Goal: Transaction & Acquisition: Purchase product/service

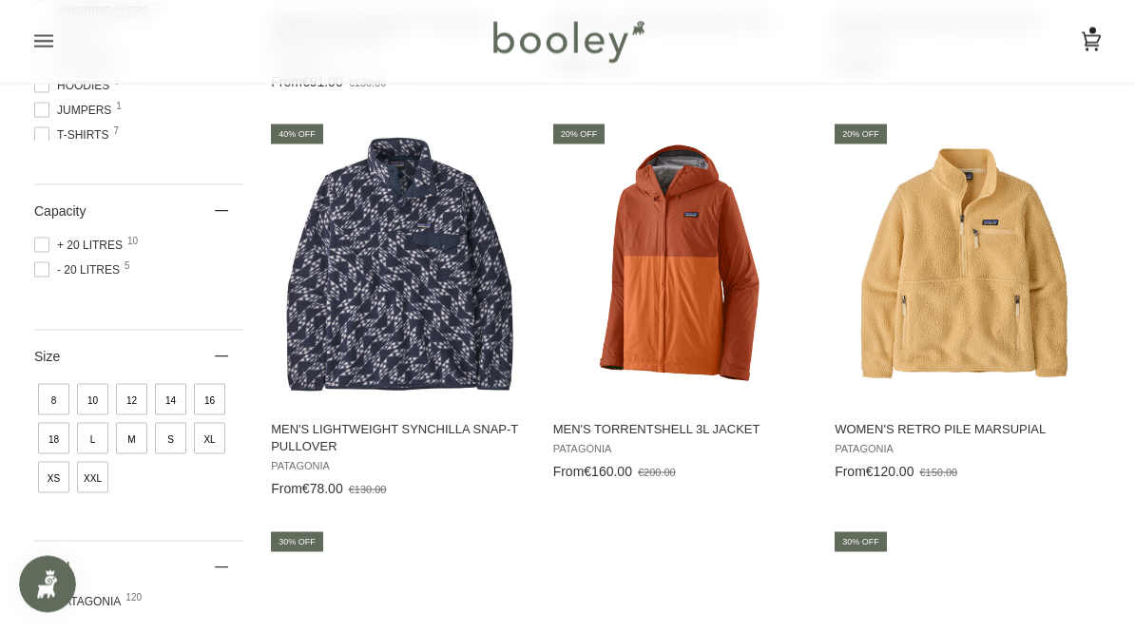
scroll to position [773, 0]
click at [341, 287] on img "Men's Lightweight Synchilla Snap-T Pullover" at bounding box center [400, 263] width 265 height 265
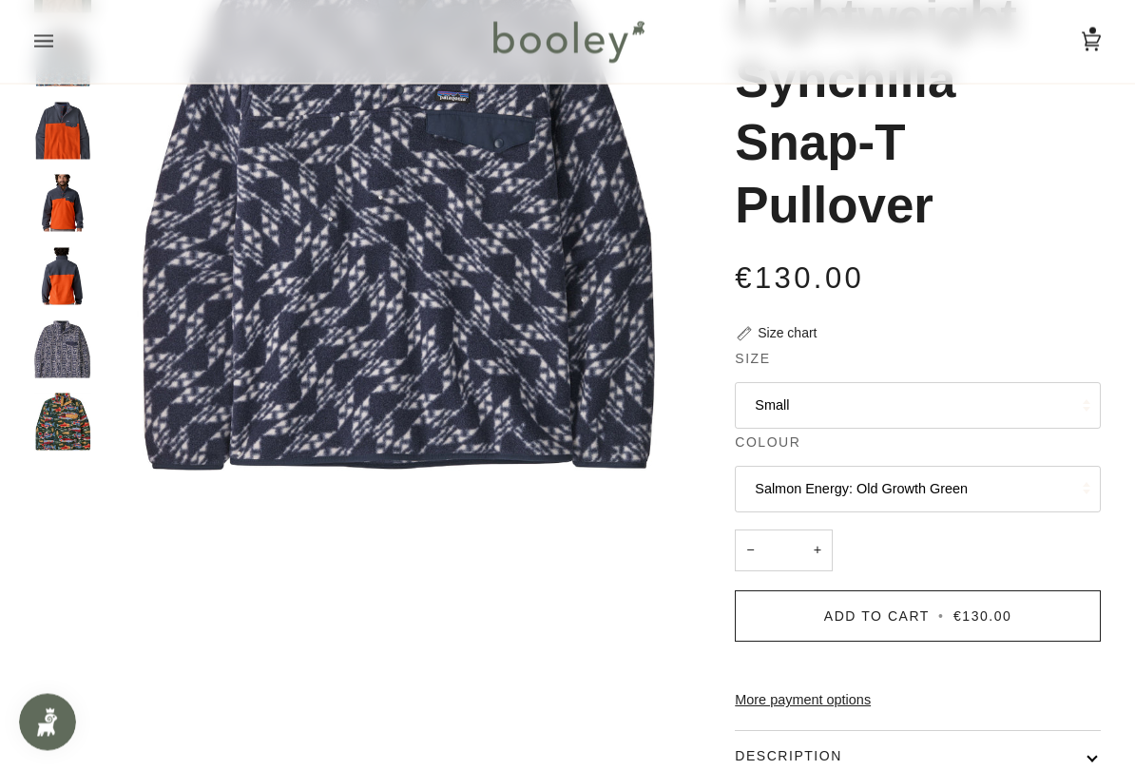
scroll to position [252, 0]
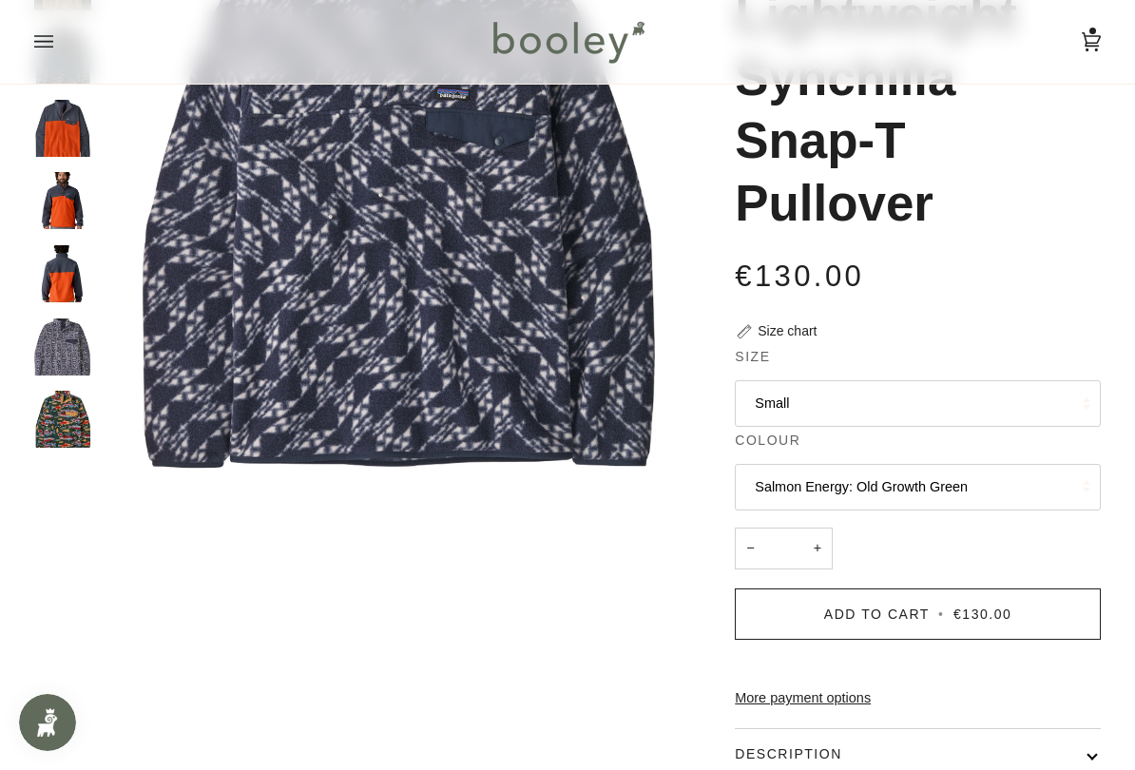
click at [1018, 480] on button "Salmon Energy: Old Growth Green" at bounding box center [918, 487] width 366 height 47
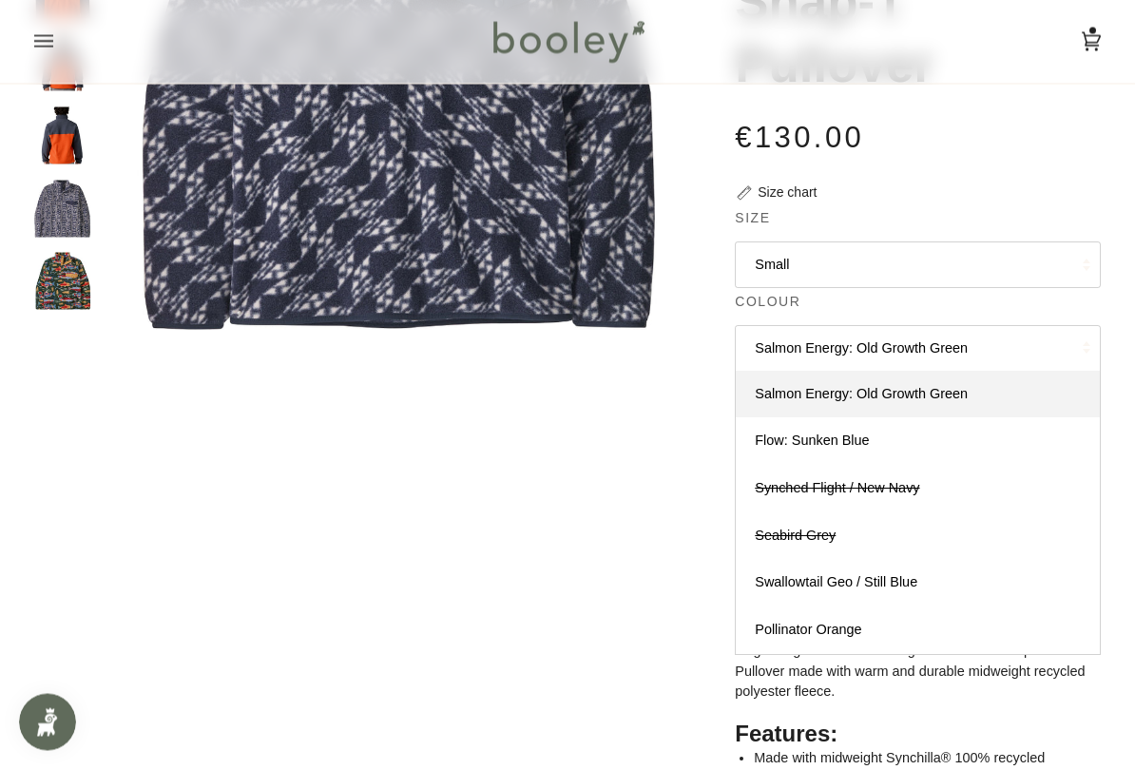
click at [951, 567] on link "Swallowtail Geo / Still Blue" at bounding box center [918, 584] width 364 height 48
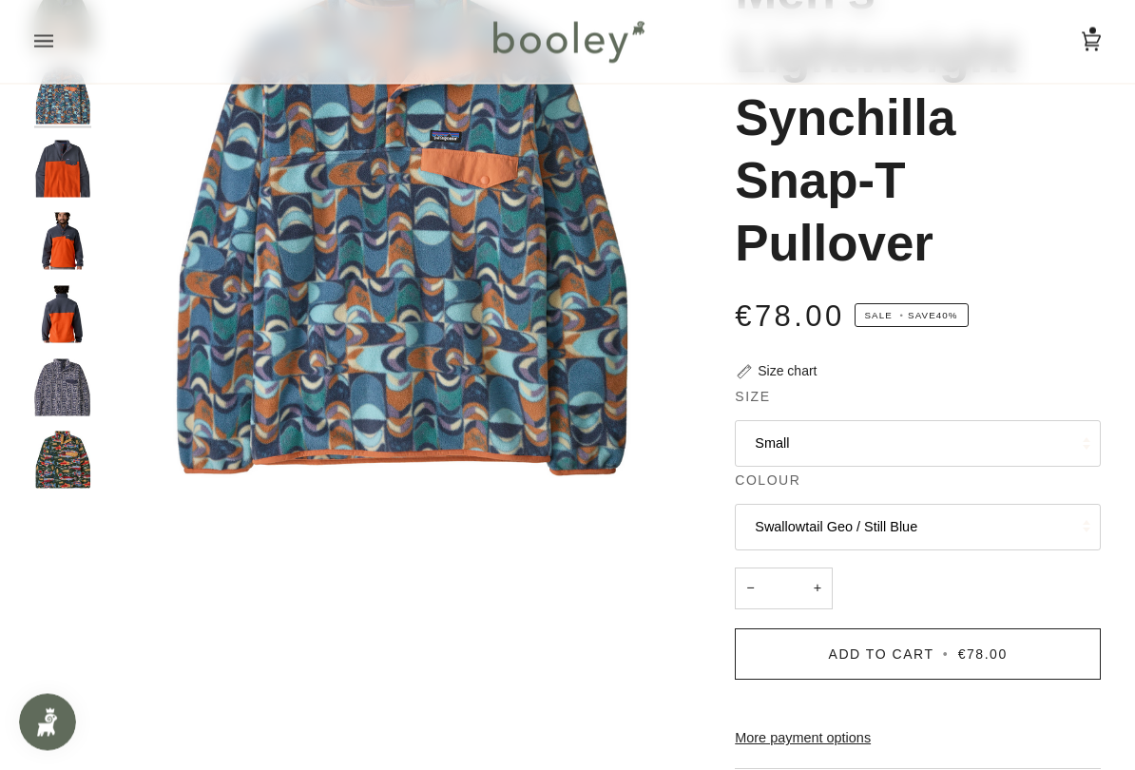
scroll to position [212, 0]
click at [1015, 521] on button "Swallowtail Geo / Still Blue" at bounding box center [918, 527] width 366 height 47
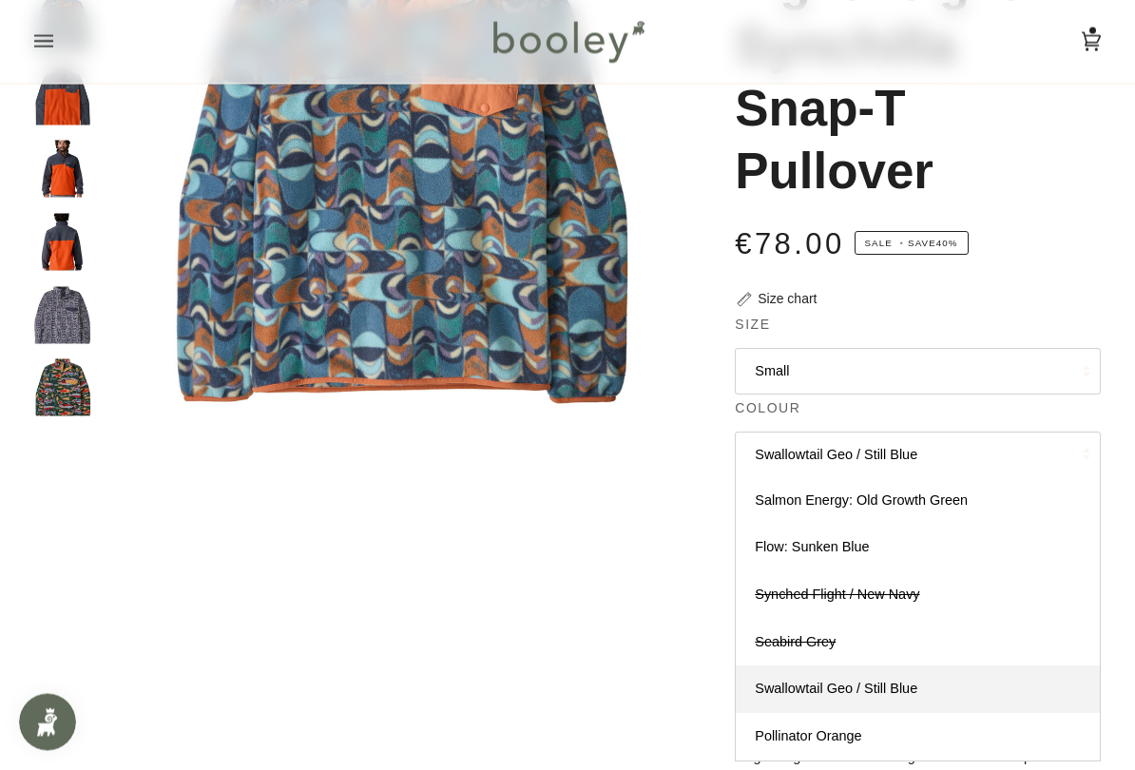
click at [978, 527] on link "Flow: Sunken Blue" at bounding box center [918, 549] width 364 height 48
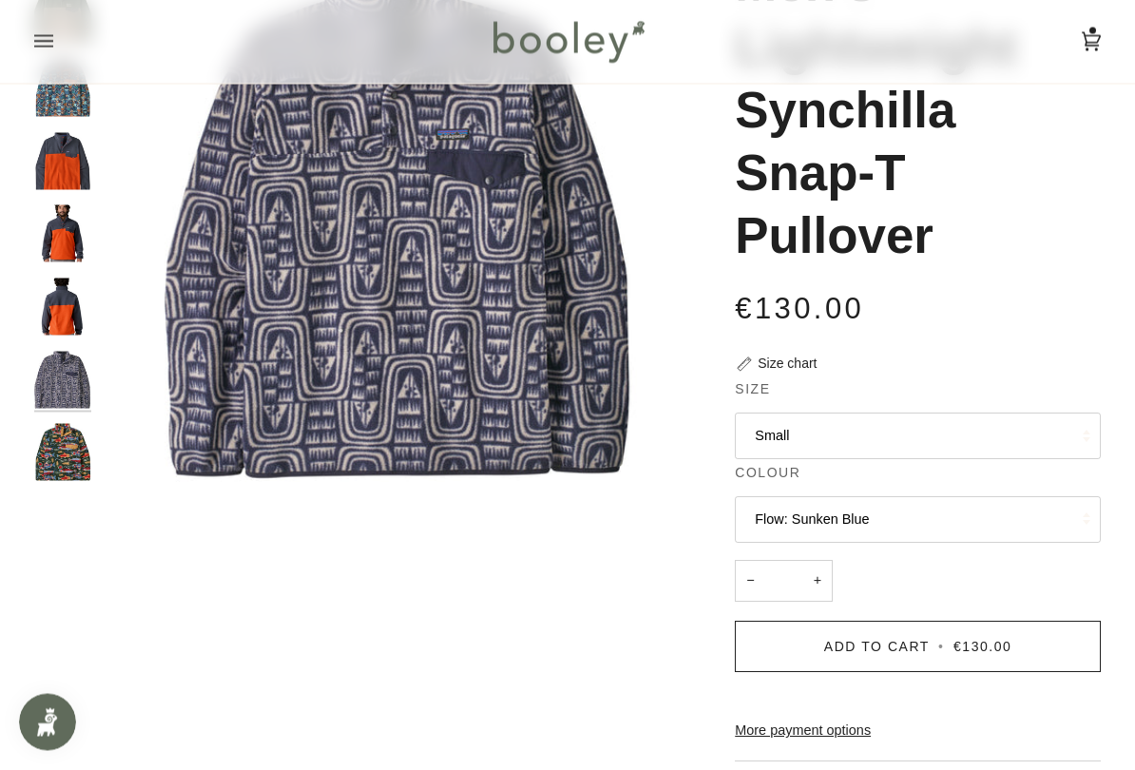
click at [1025, 521] on button "Flow: Sunken Blue" at bounding box center [918, 520] width 366 height 47
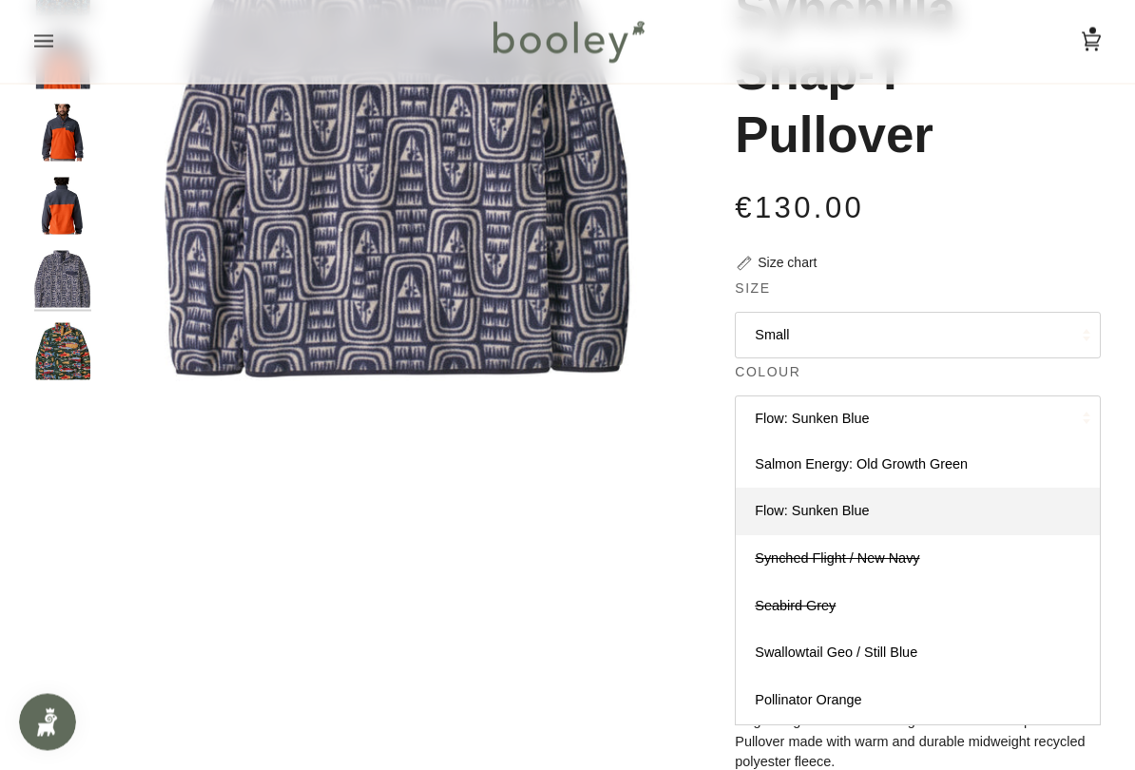
scroll to position [334, 0]
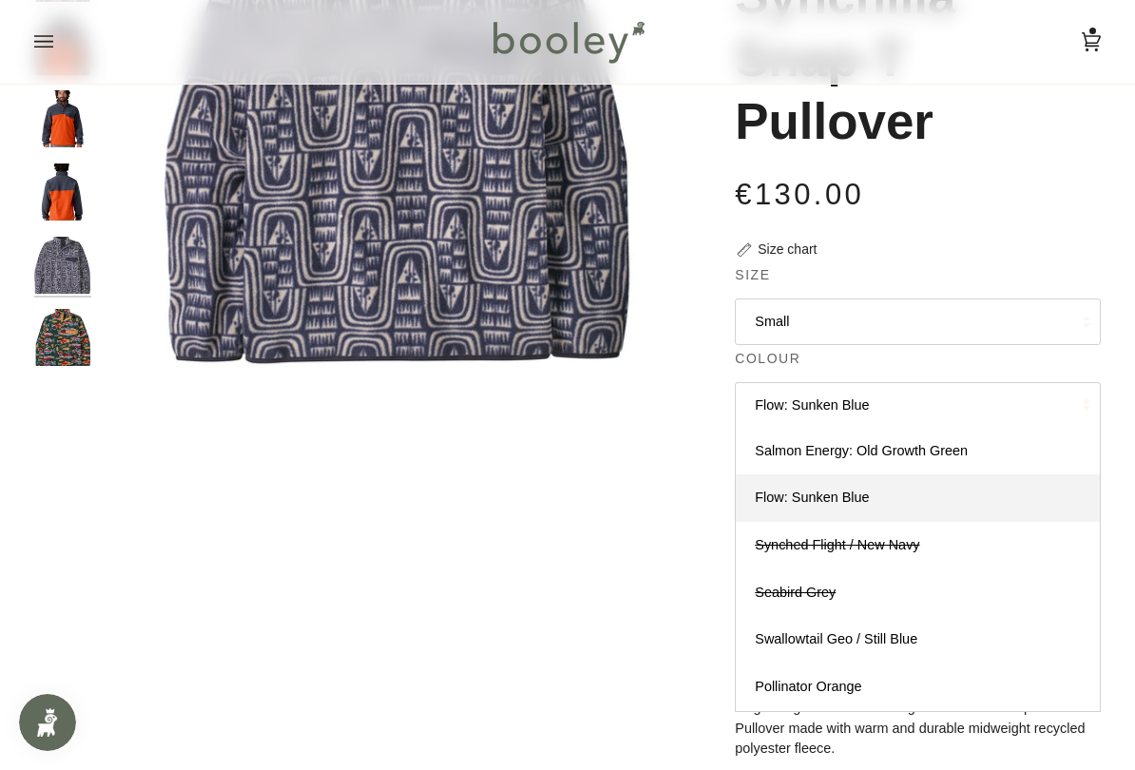
click at [914, 631] on link "Swallowtail Geo / Still Blue" at bounding box center [918, 640] width 364 height 48
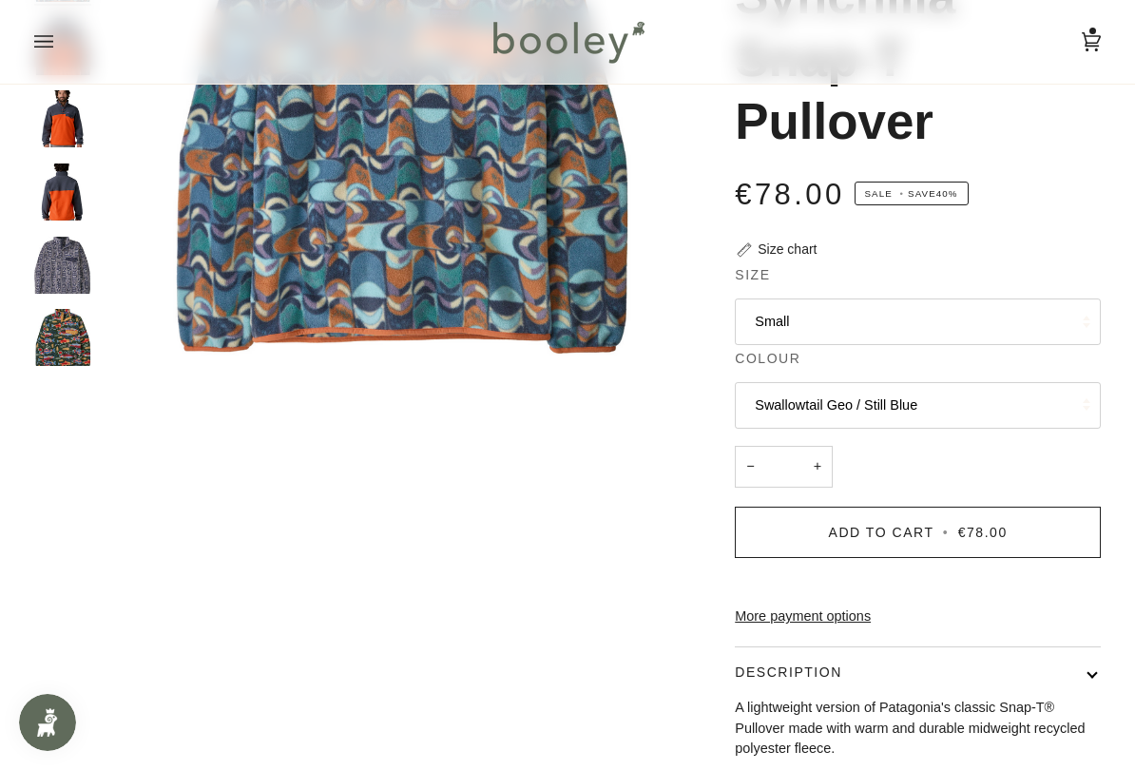
click at [1085, 331] on button "Small" at bounding box center [918, 321] width 366 height 47
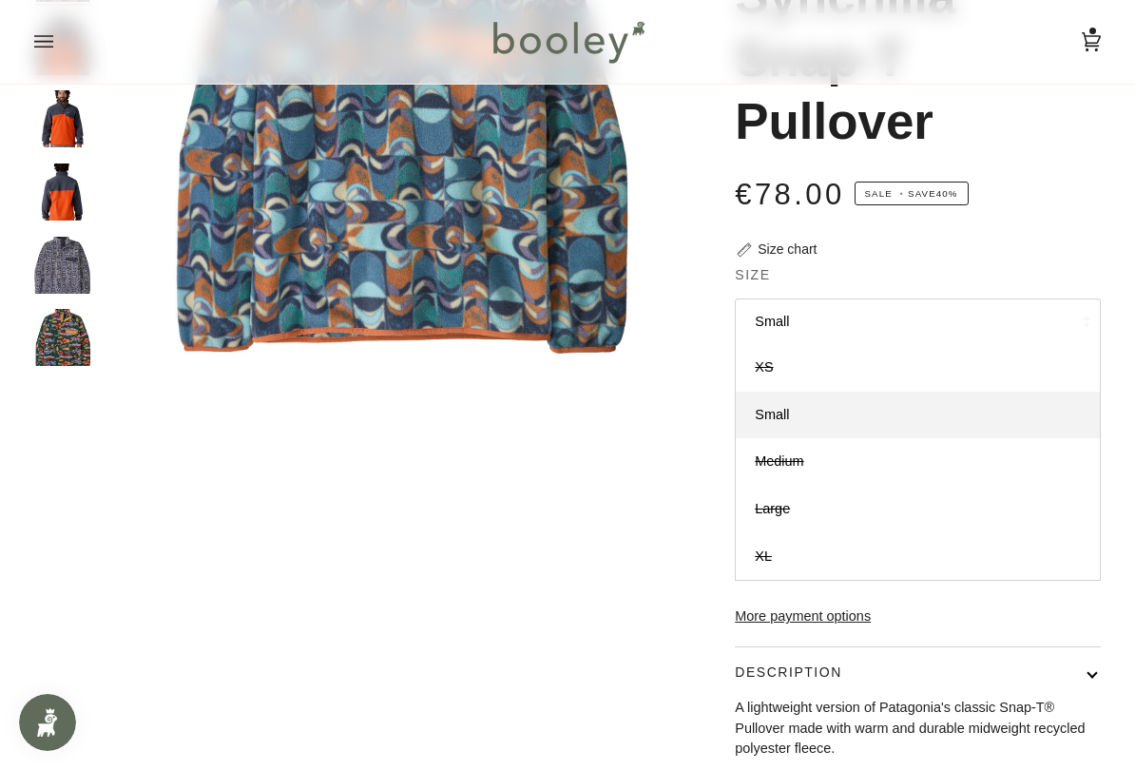
click at [1043, 229] on div "€78.00 Sale • Save 40%" at bounding box center [918, 205] width 366 height 67
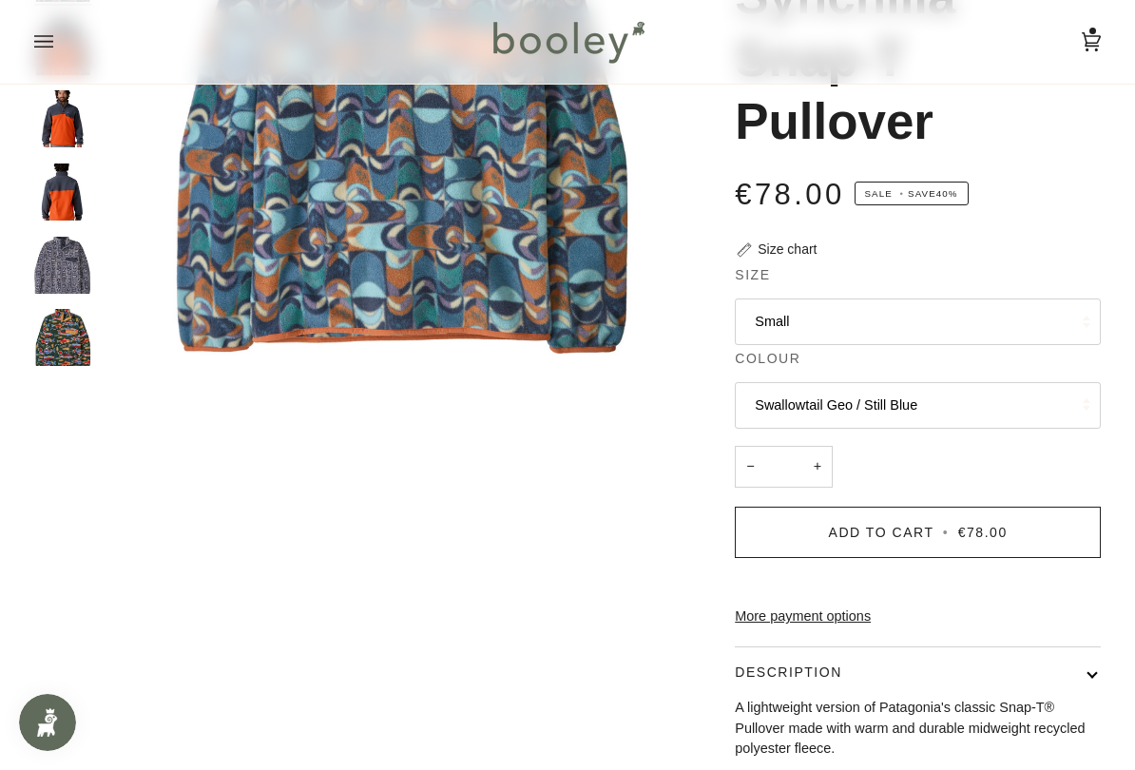
click at [997, 409] on button "Swallowtail Geo / Still Blue" at bounding box center [918, 405] width 366 height 47
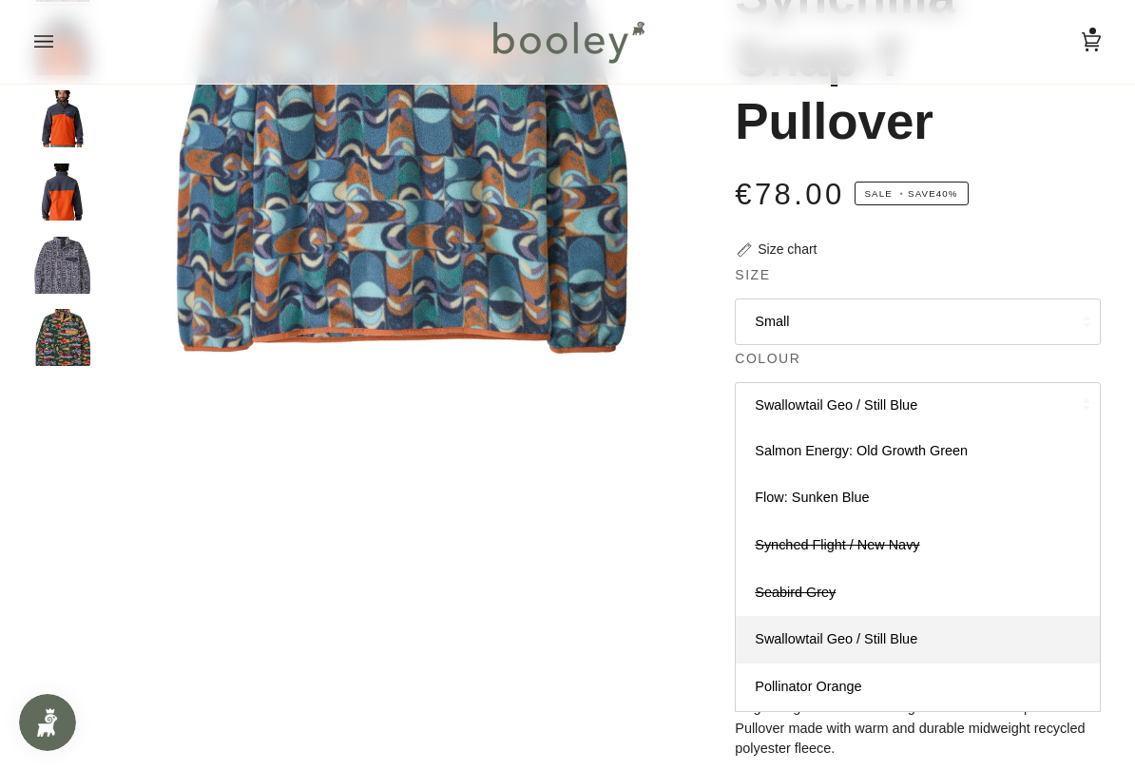
click at [869, 631] on link "Swallowtail Geo / Still Blue" at bounding box center [918, 640] width 364 height 48
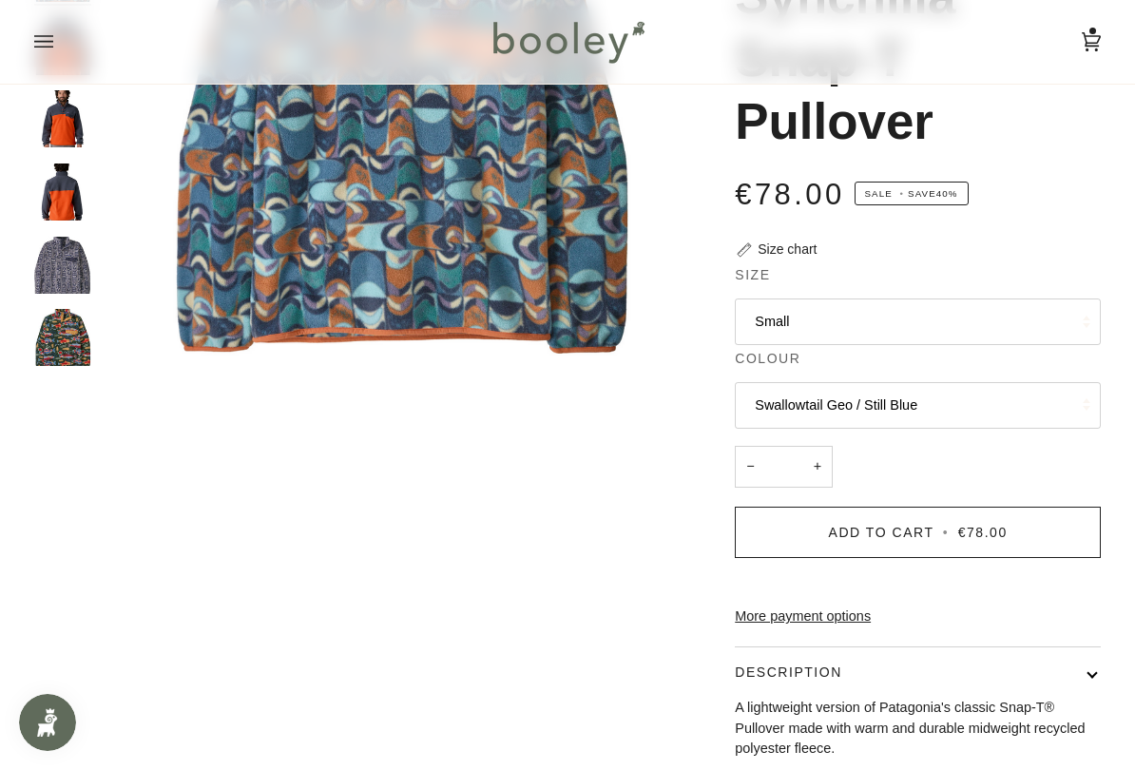
click at [985, 385] on button "Swallowtail Geo / Still Blue" at bounding box center [918, 405] width 366 height 47
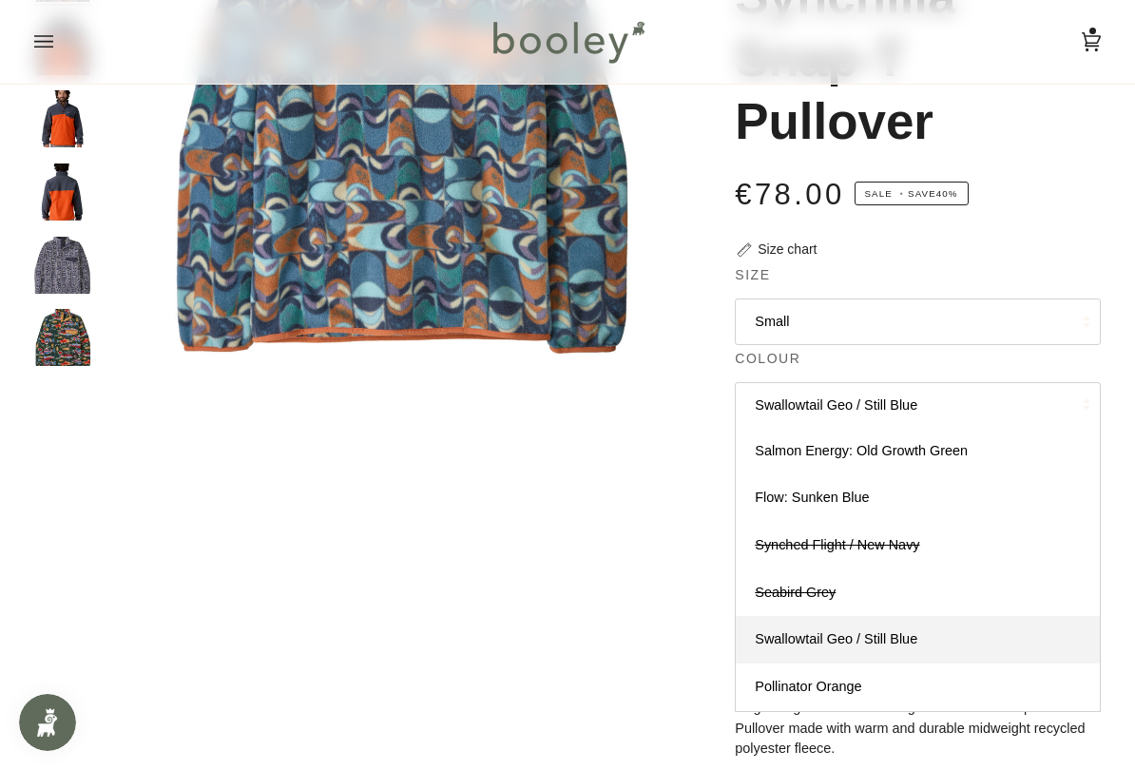
click at [855, 631] on span "Pollinator Orange" at bounding box center [808, 686] width 106 height 15
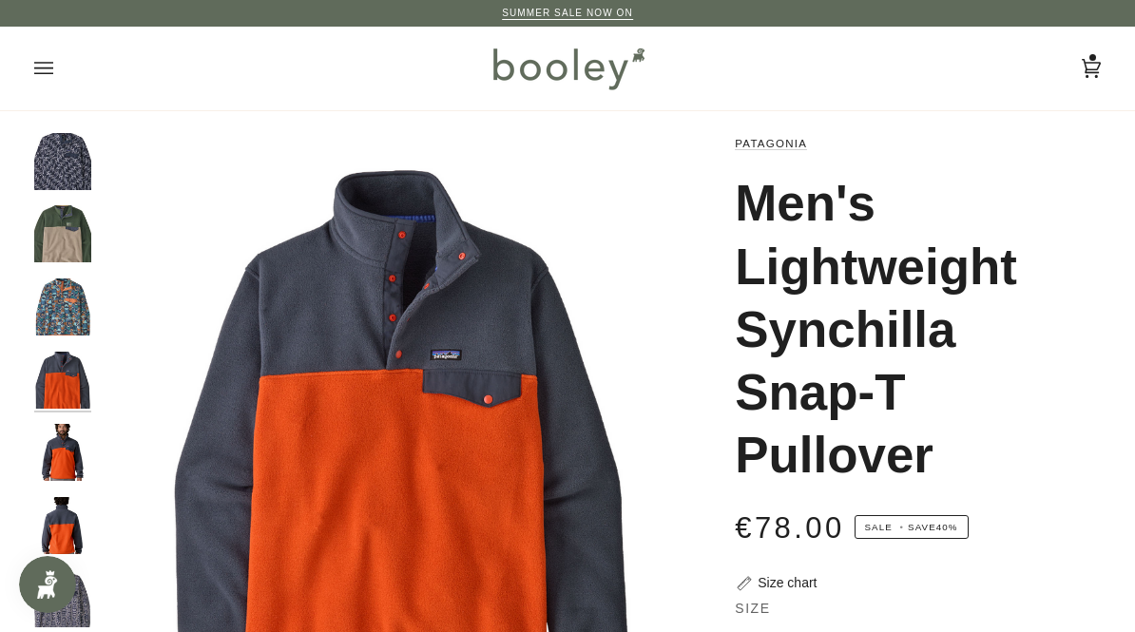
click at [605, 75] on img at bounding box center [568, 68] width 166 height 55
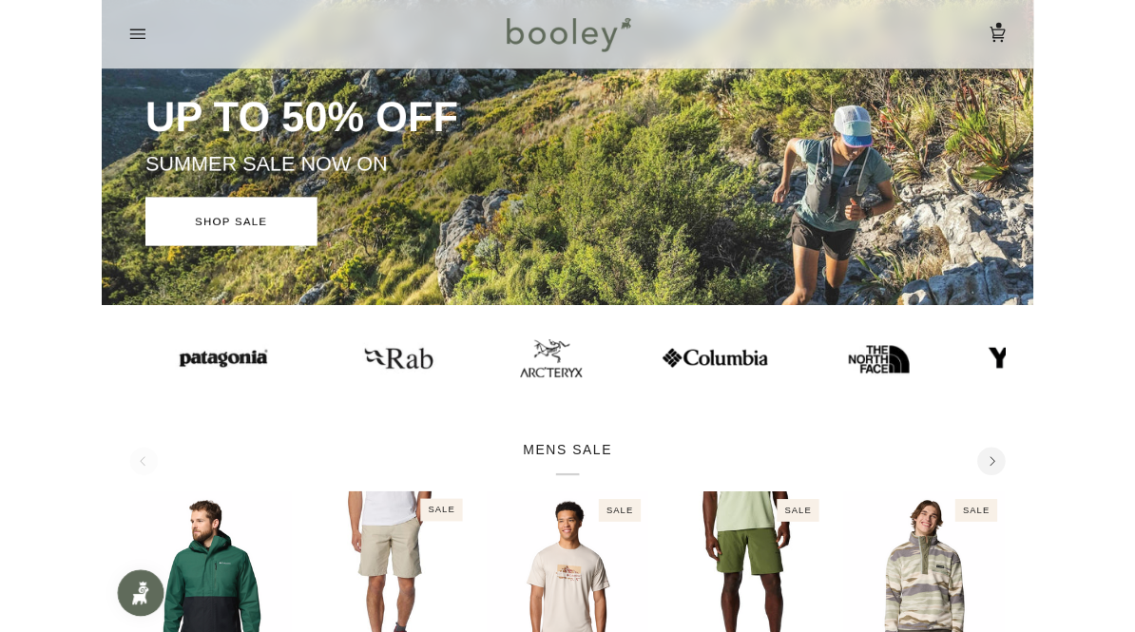
scroll to position [157, 0]
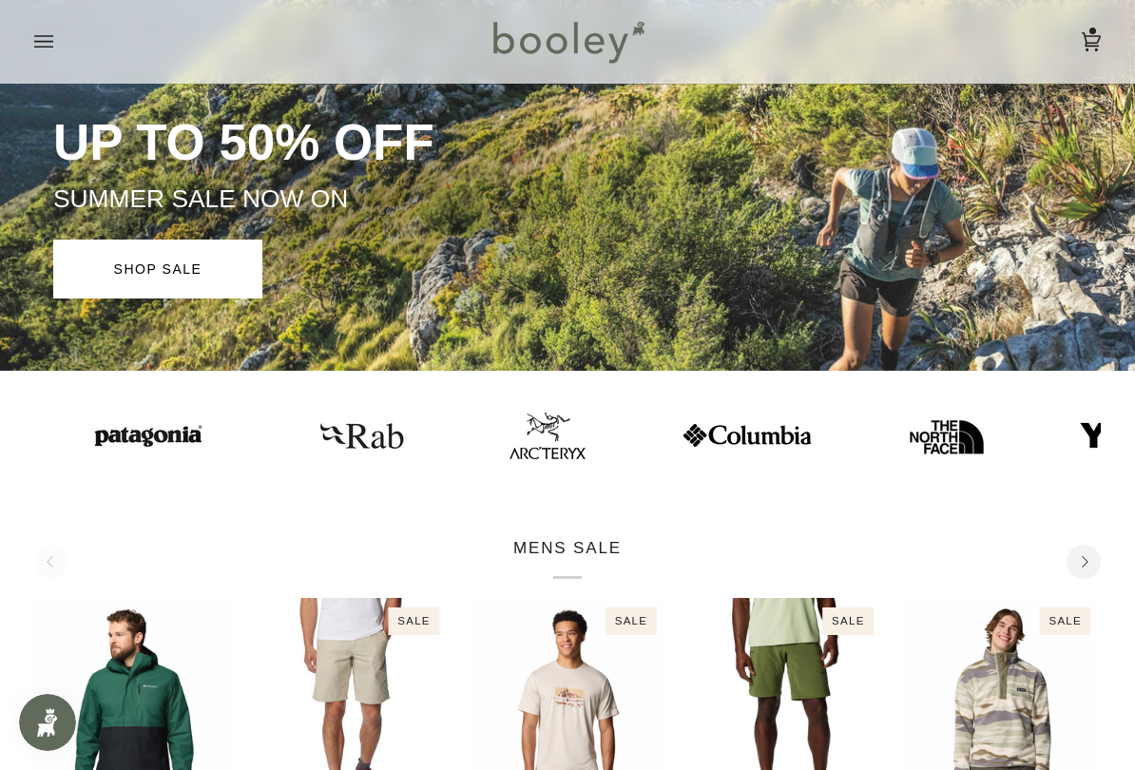
click at [907, 419] on img at bounding box center [945, 435] width 76 height 76
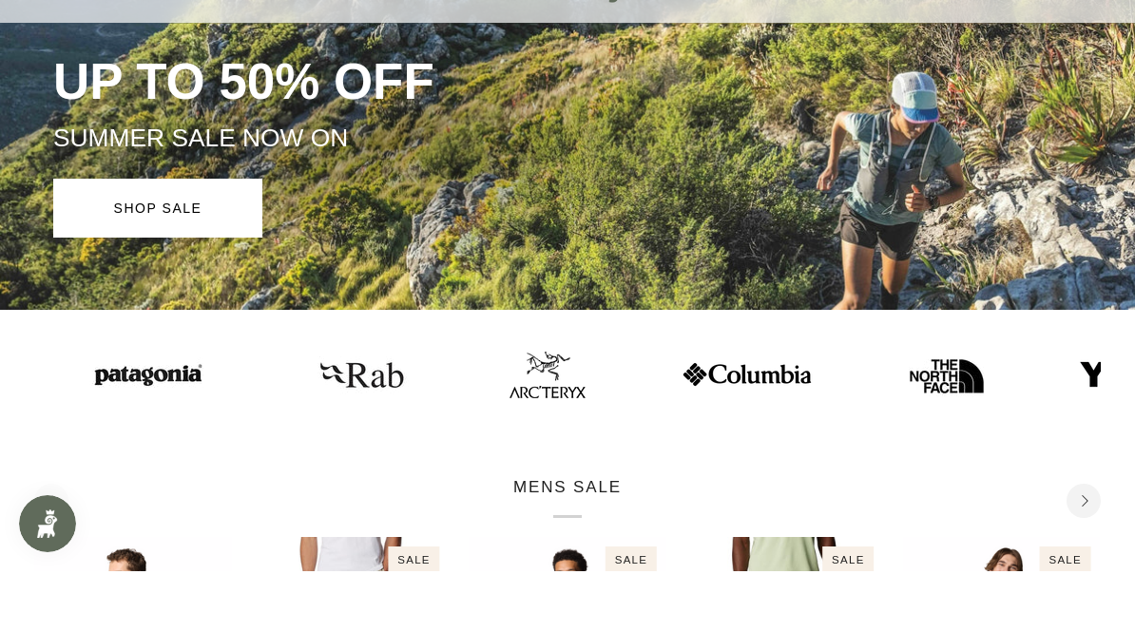
scroll to position [218, 0]
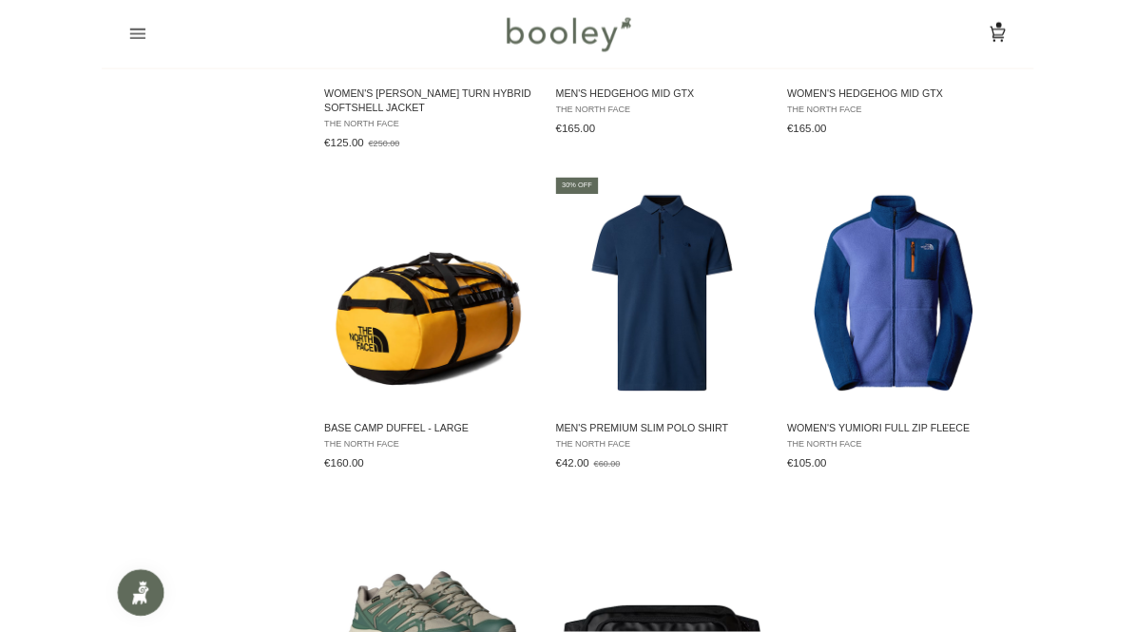
scroll to position [2728, 0]
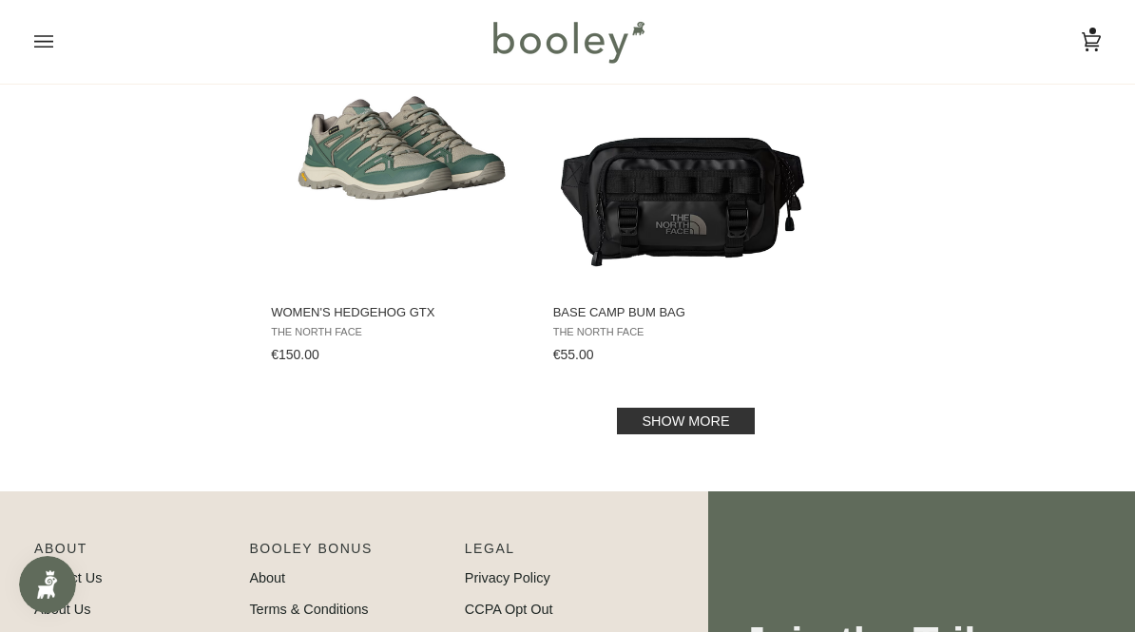
click at [716, 434] on link "Show more" at bounding box center [685, 421] width 137 height 27
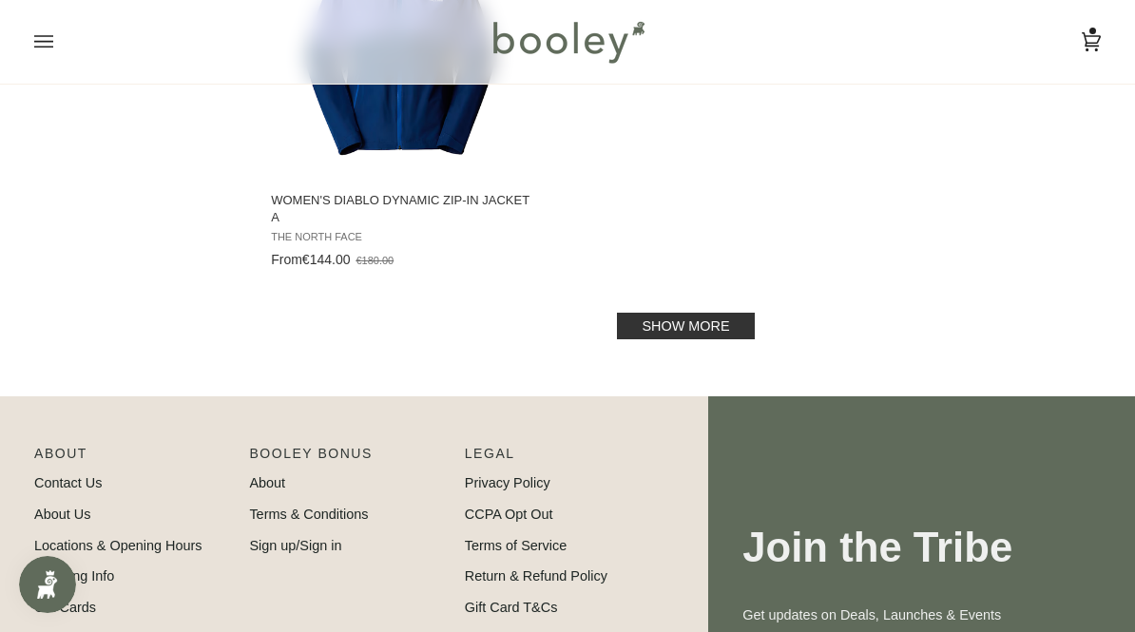
scroll to position [5643, 0]
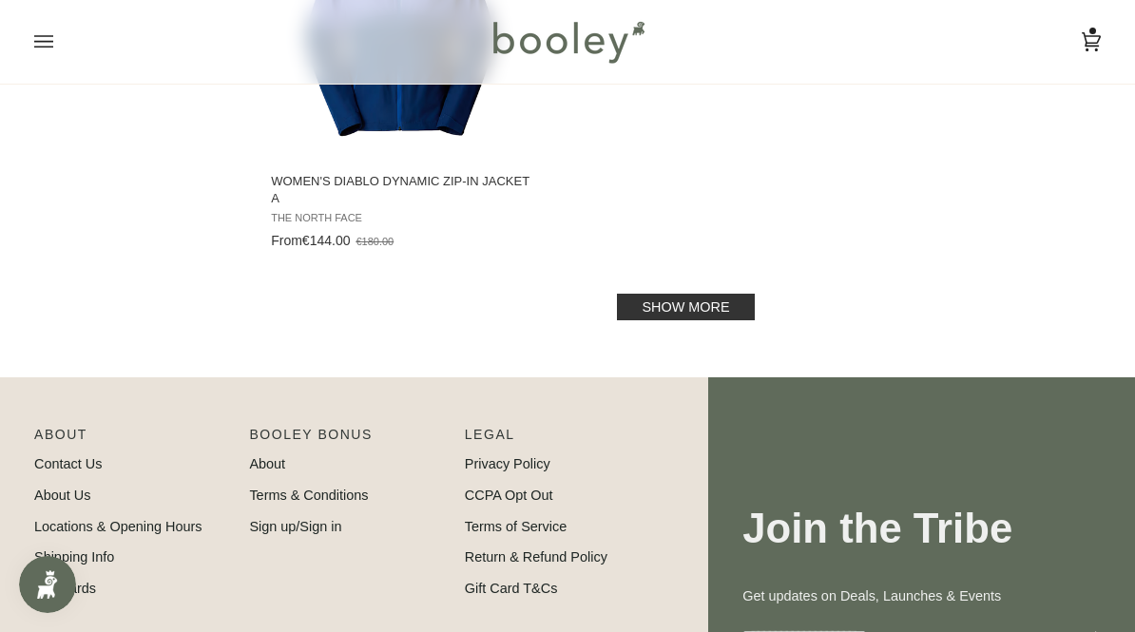
click at [721, 308] on link "Show more" at bounding box center [685, 307] width 137 height 27
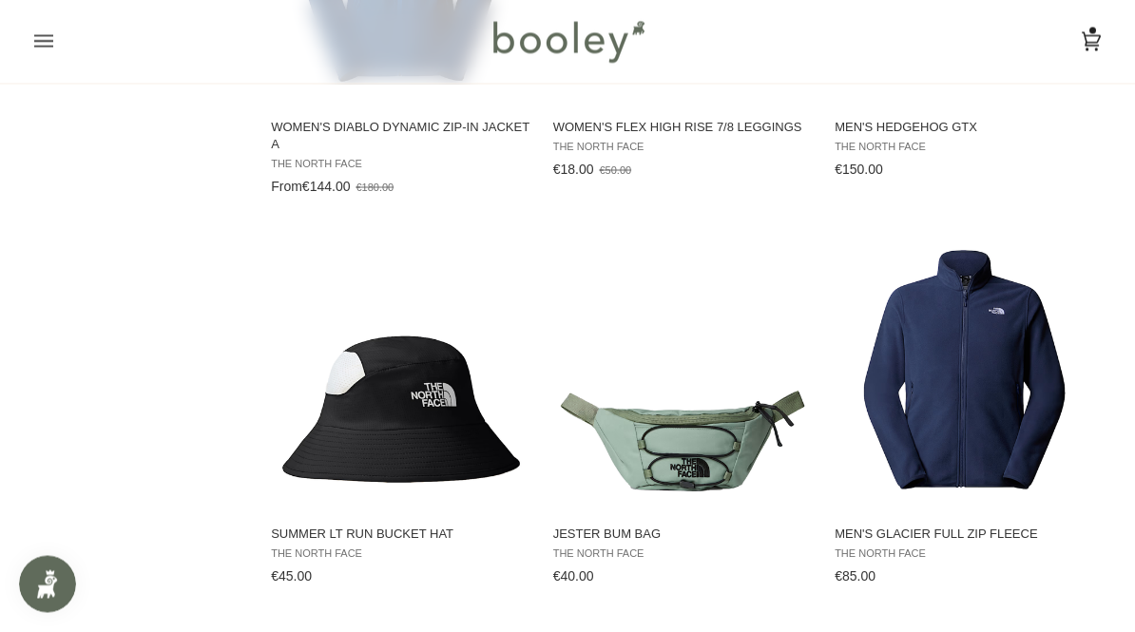
scroll to position [5686, 0]
